Goal: Information Seeking & Learning: Check status

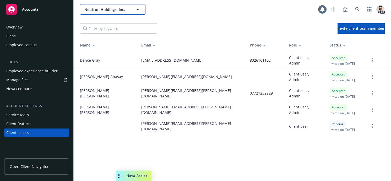
click at [124, 9] on span "Neutron Holdings, Inc." at bounding box center [106, 9] width 45 height 5
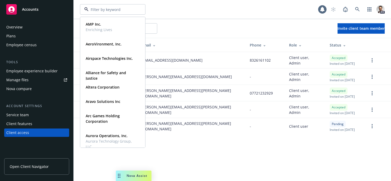
paste input "s"
type input "sy"
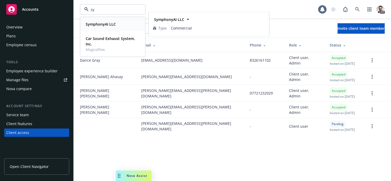
click at [116, 24] on div "SymphonyAI LLC" at bounding box center [113, 24] width 58 height 8
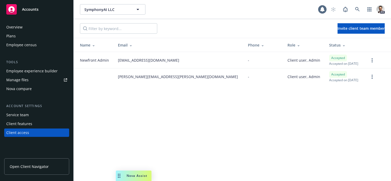
click at [17, 38] on div "Plans" at bounding box center [36, 36] width 61 height 8
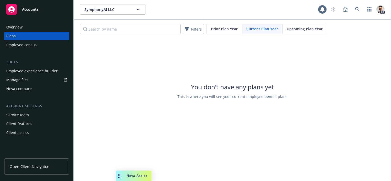
click at [190, 69] on div "You don’t have any plans yet This is where you will see your current employee b…" at bounding box center [232, 90] width 317 height 105
drag, startPoint x: 277, startPoint y: 88, endPoint x: 216, endPoint y: 43, distance: 75.7
click at [185, 87] on span "You don’t have any plans yet" at bounding box center [232, 86] width 110 height 9
click at [222, 29] on span "Prior Plan Year" at bounding box center [224, 28] width 27 height 5
drag, startPoint x: 288, startPoint y: 28, endPoint x: 283, endPoint y: 32, distance: 6.9
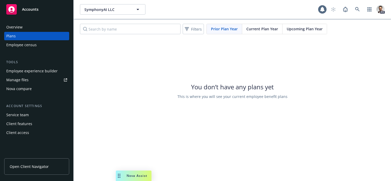
click at [288, 28] on span "Upcoming Plan Year" at bounding box center [304, 28] width 36 height 5
click at [253, 29] on span "Current Plan Year" at bounding box center [262, 28] width 32 height 5
drag, startPoint x: 207, startPoint y: 90, endPoint x: 188, endPoint y: 89, distance: 19.1
click at [207, 90] on span "You don’t have any plans yet" at bounding box center [232, 87] width 83 height 9
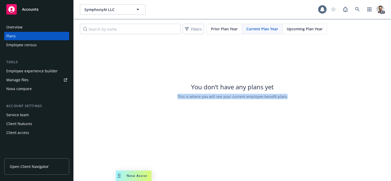
drag, startPoint x: 174, startPoint y: 96, endPoint x: 214, endPoint y: 54, distance: 58.0
click at [297, 98] on div "You don’t have any plans yet This is where you will see your current employee b…" at bounding box center [232, 90] width 317 height 105
drag, startPoint x: 213, startPoint y: 29, endPoint x: 272, endPoint y: 32, distance: 58.4
click at [213, 29] on span "Prior Plan Year" at bounding box center [224, 28] width 27 height 5
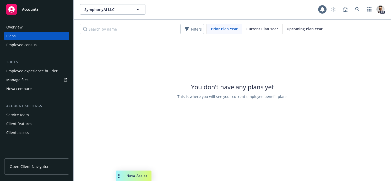
click at [273, 30] on span "Current Plan Year" at bounding box center [262, 28] width 32 height 5
drag, startPoint x: 309, startPoint y: 29, endPoint x: 289, endPoint y: 34, distance: 20.7
click at [308, 29] on span "Upcoming Plan Year" at bounding box center [304, 28] width 36 height 5
click at [262, 30] on span "Current Plan Year" at bounding box center [262, 28] width 32 height 5
